Goal: Check status

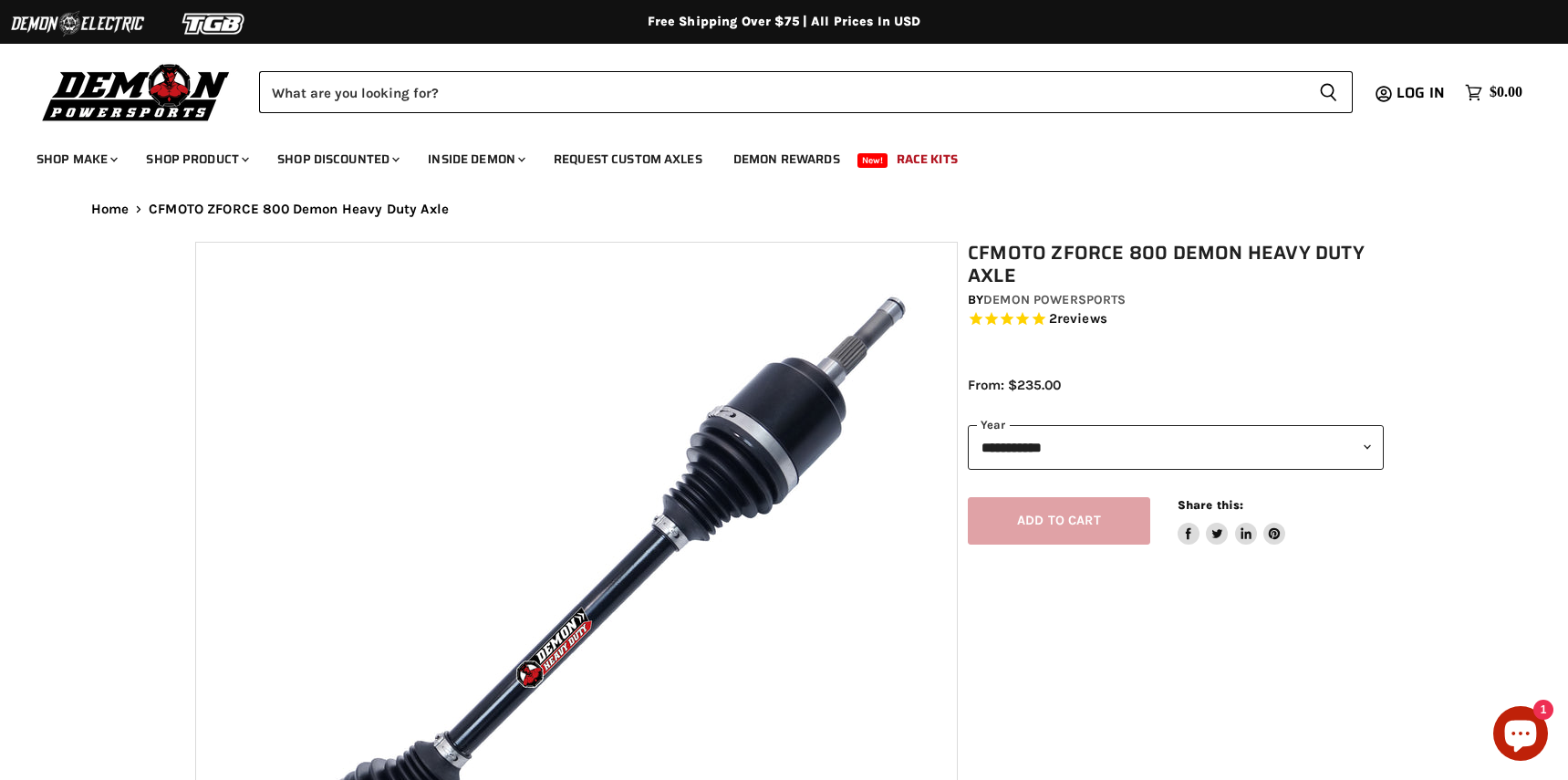
select select "******"
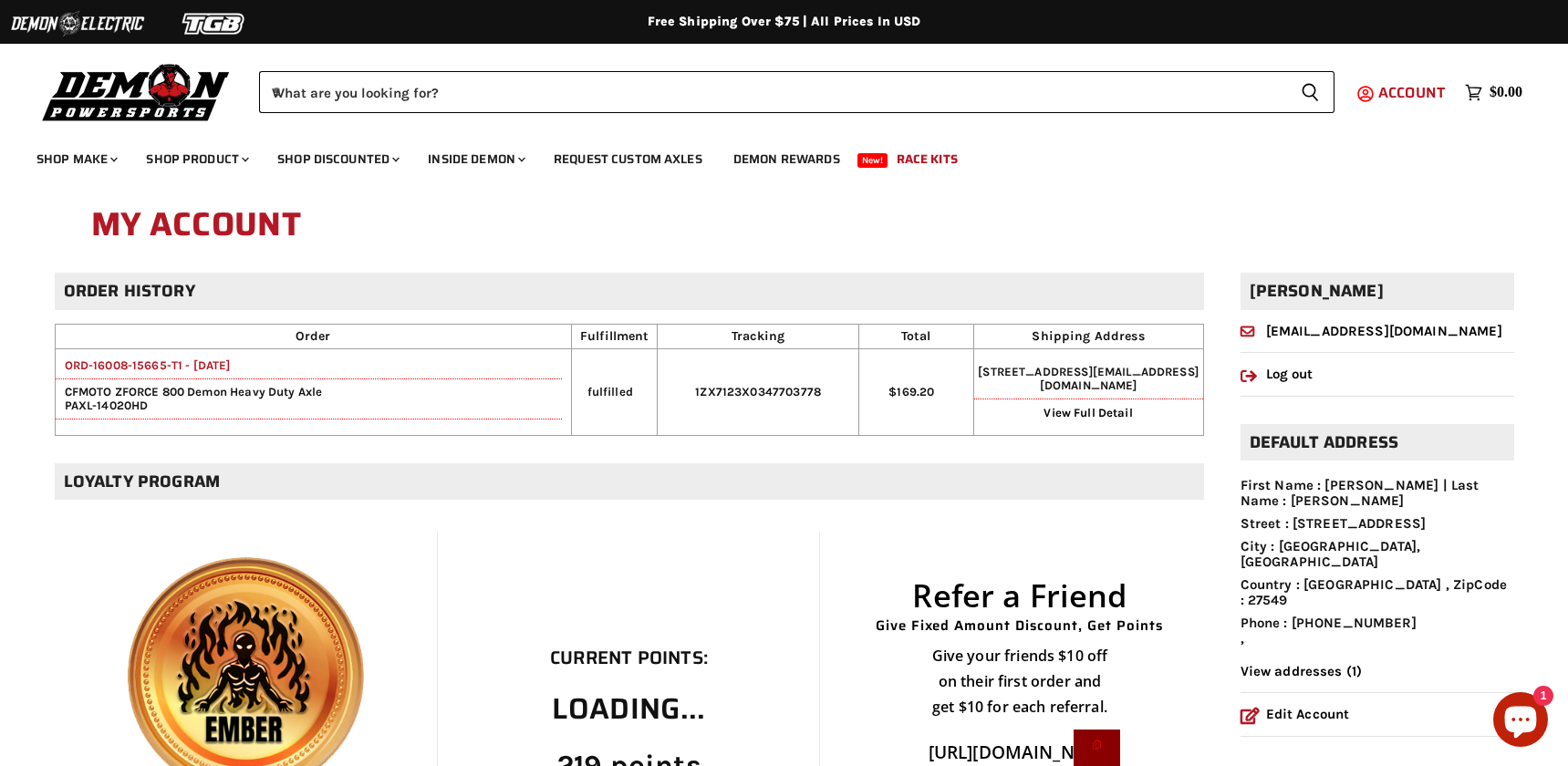
click at [1398, 94] on span "Account" at bounding box center [1412, 92] width 66 height 23
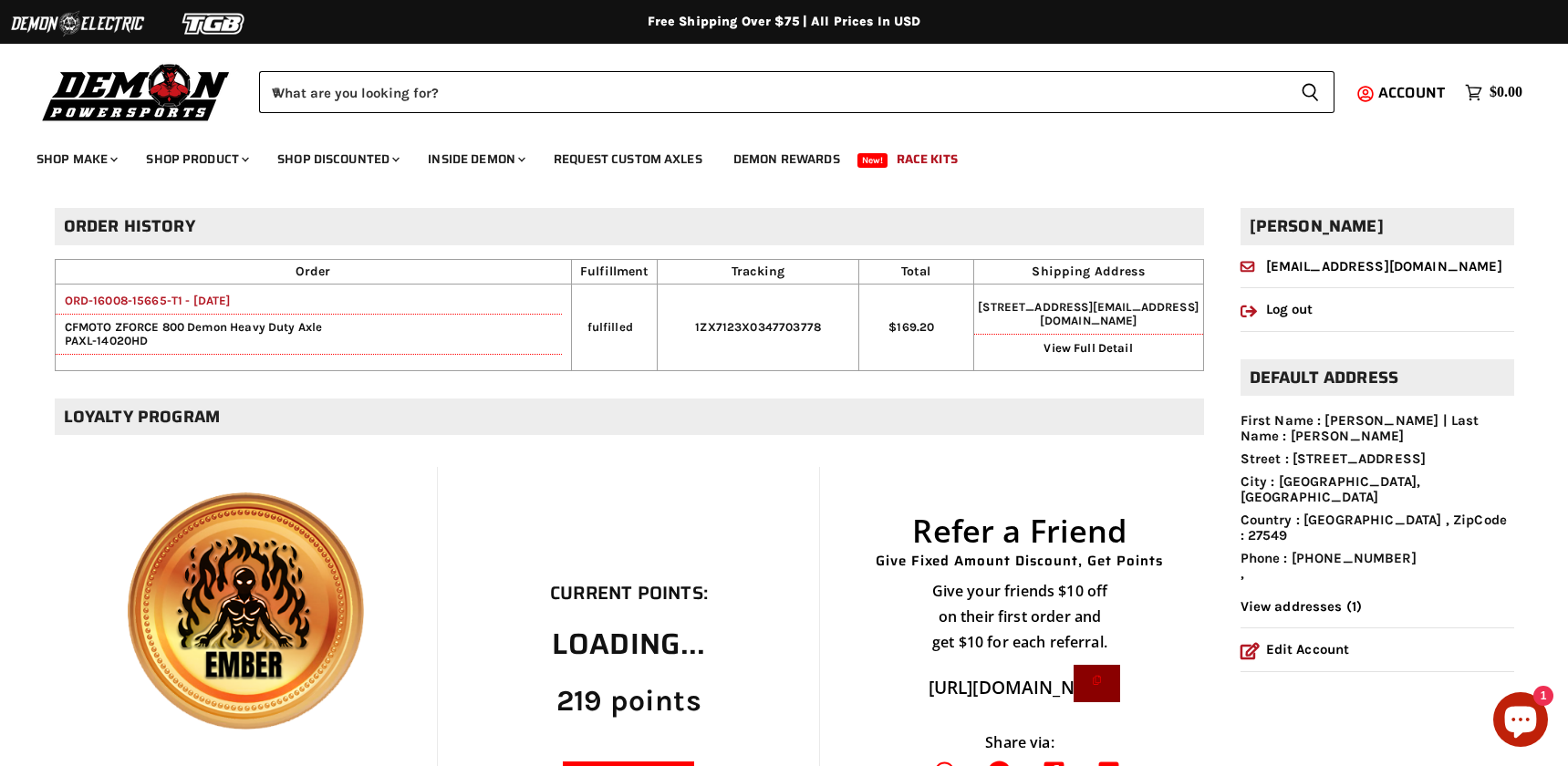
click at [143, 301] on link "ORD-16008-15665-T1 - [DATE]" at bounding box center [143, 301] width 175 height 14
